Goal: Find specific page/section

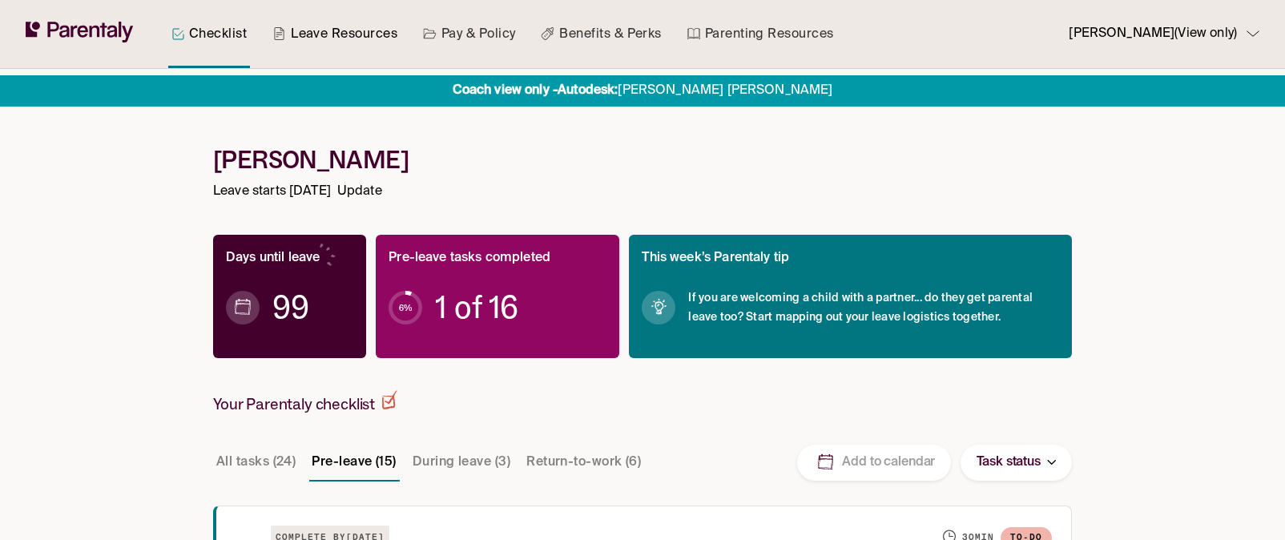
click at [365, 39] on link "Leave Resources" at bounding box center [334, 34] width 131 height 68
